Goal: Task Accomplishment & Management: Use online tool/utility

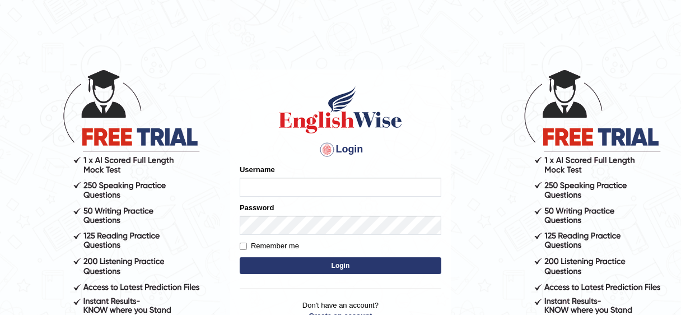
type input "Irum2025"
click at [384, 265] on button "Login" at bounding box center [341, 265] width 202 height 17
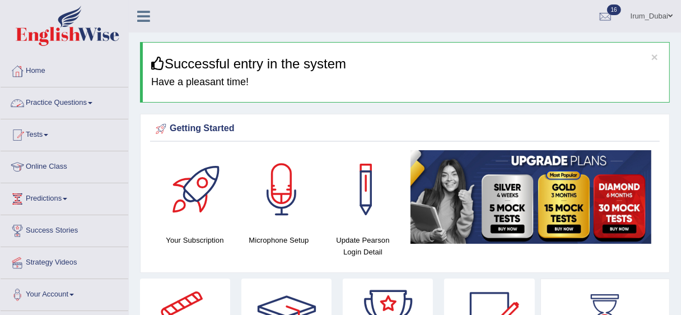
click at [80, 104] on link "Practice Questions" at bounding box center [65, 101] width 128 height 28
